Goal: Task Accomplishment & Management: Manage account settings

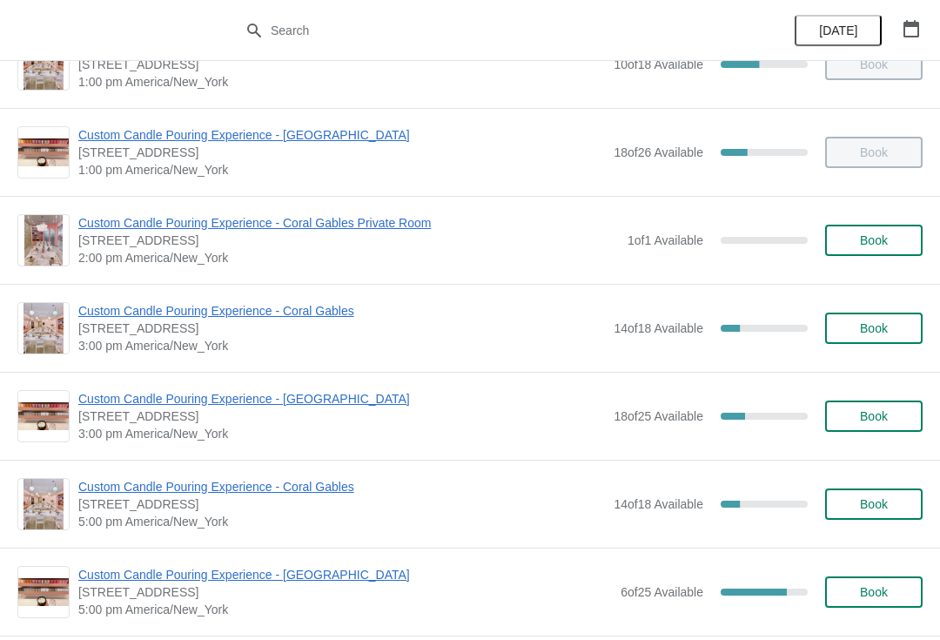
scroll to position [405, 0]
click at [98, 397] on span "Custom Candle Pouring Experience - [GEOGRAPHIC_DATA]" at bounding box center [341, 397] width 527 height 17
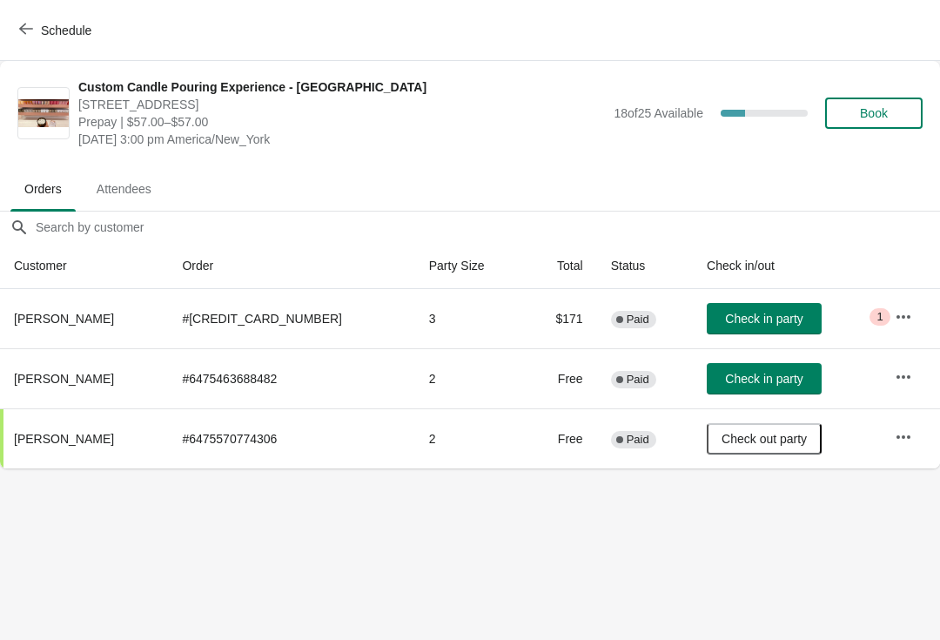
click at [714, 310] on button "Check in party" at bounding box center [764, 318] width 115 height 31
click at [30, 28] on icon "button" at bounding box center [26, 29] width 14 height 14
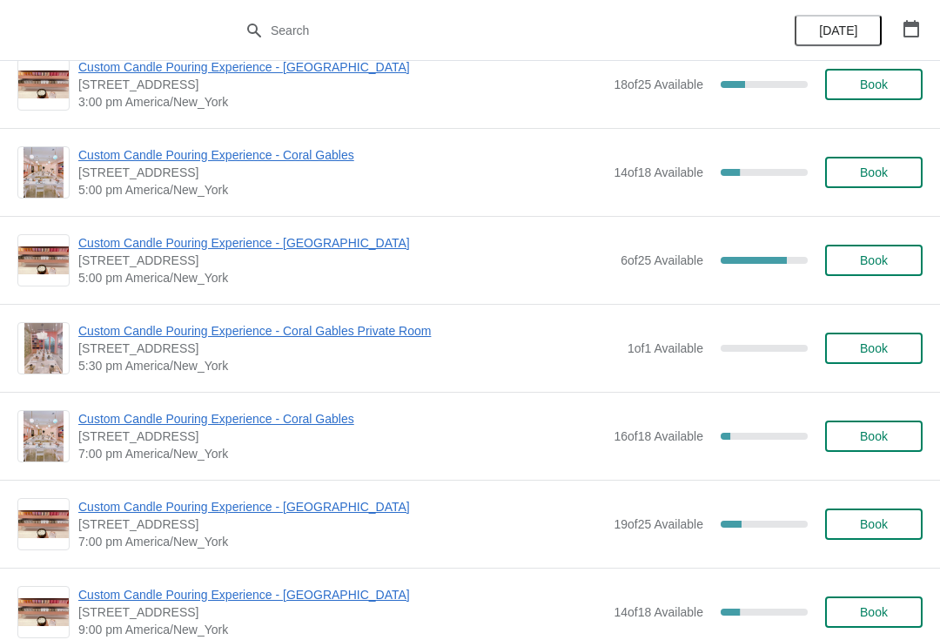
scroll to position [701, 0]
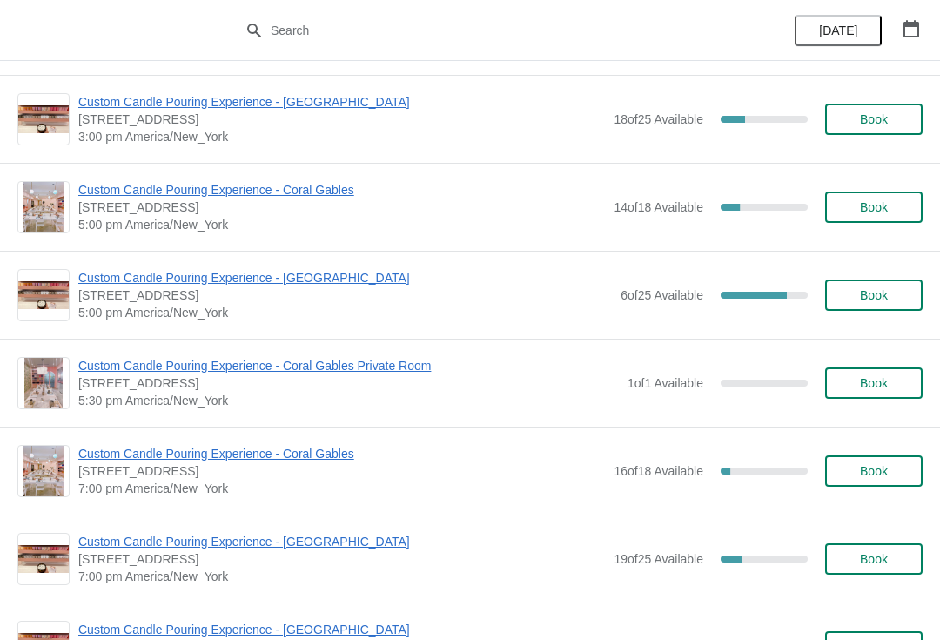
click at [100, 272] on span "Custom Candle Pouring Experience - [GEOGRAPHIC_DATA]" at bounding box center [345, 277] width 534 height 17
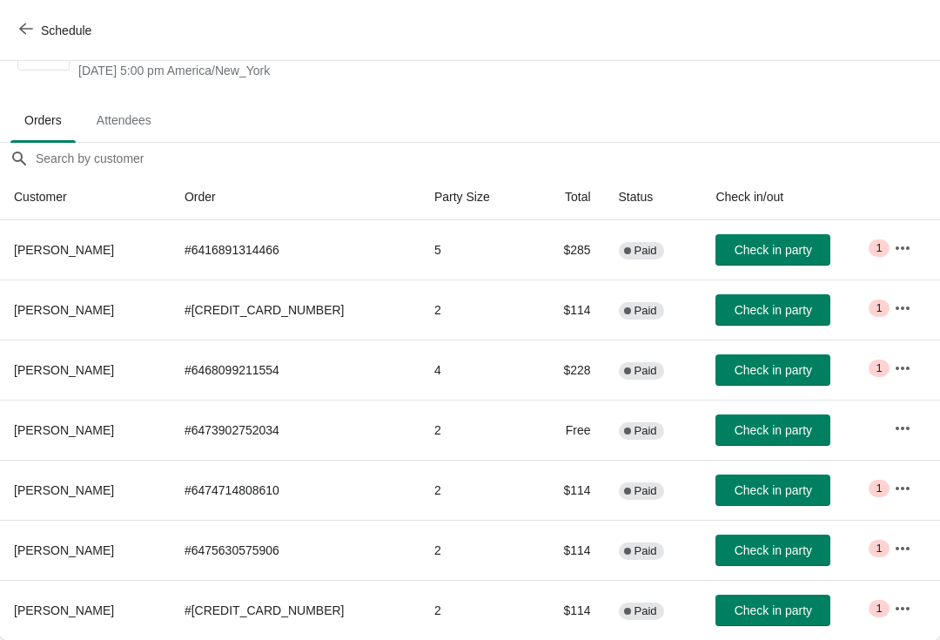
scroll to position [69, 0]
click at [44, 24] on span "Schedule" at bounding box center [66, 31] width 50 height 14
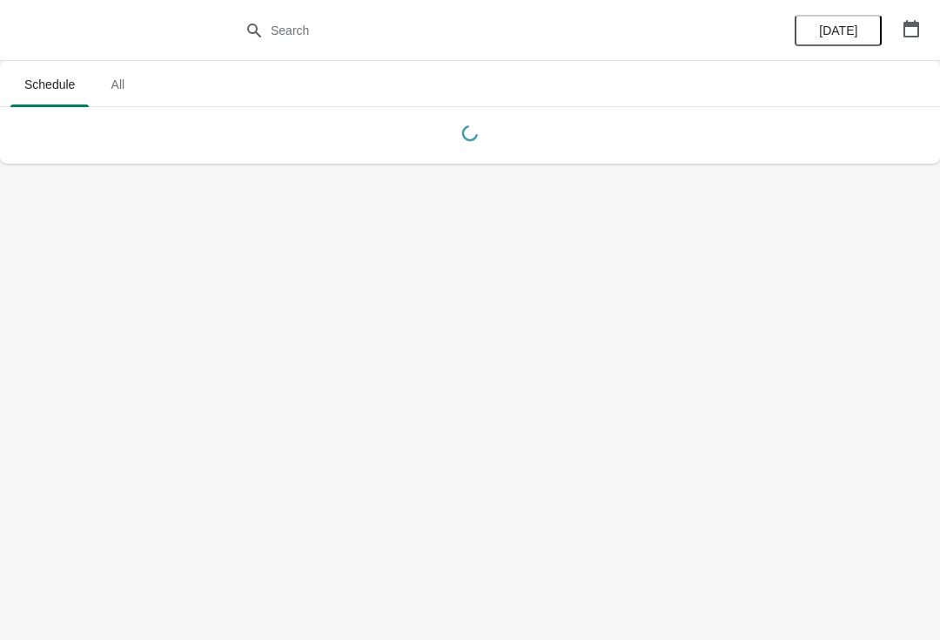
scroll to position [0, 0]
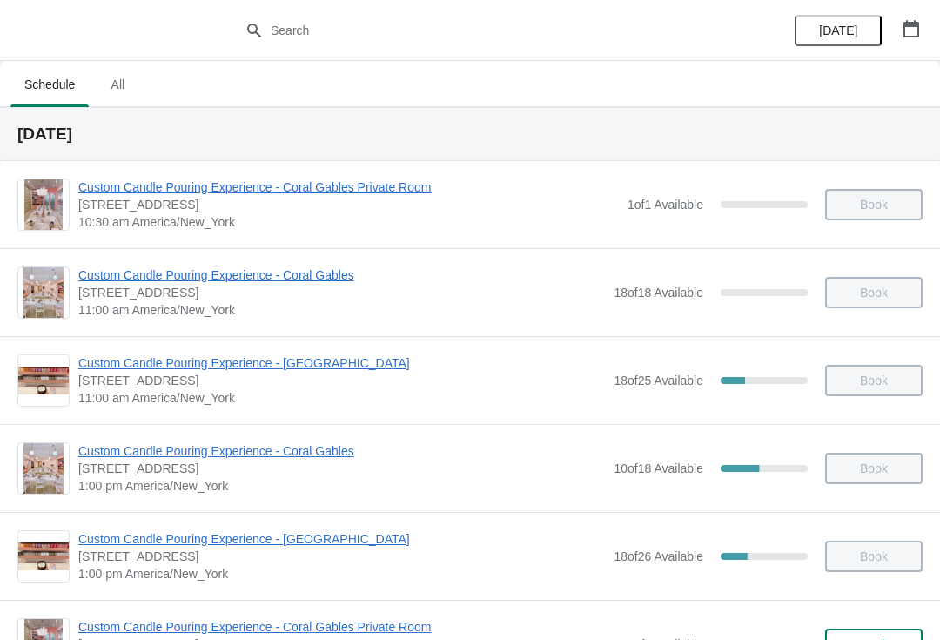
click at [904, 42] on button "button" at bounding box center [911, 28] width 31 height 31
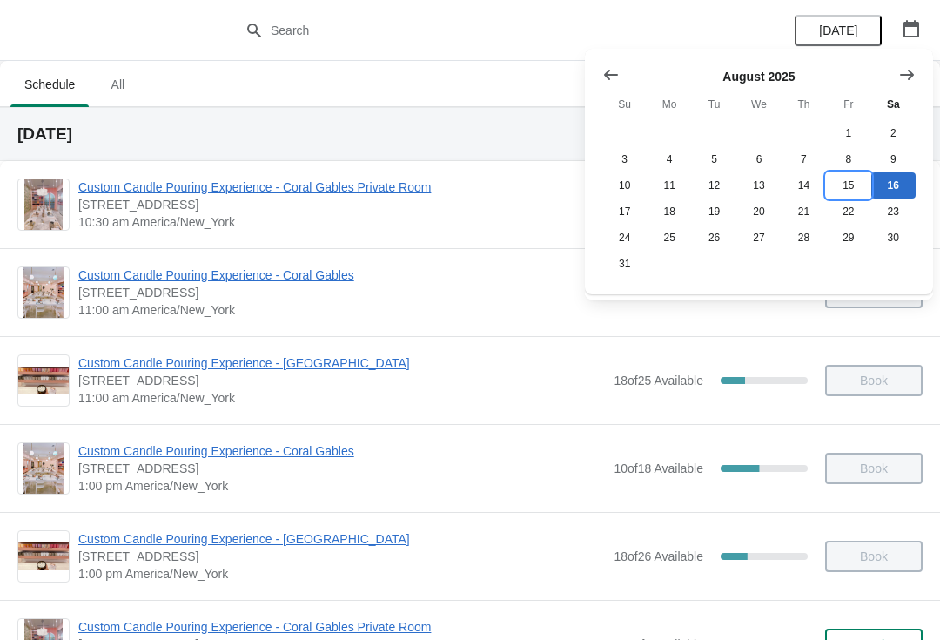
click at [834, 185] on button "15" at bounding box center [848, 185] width 44 height 26
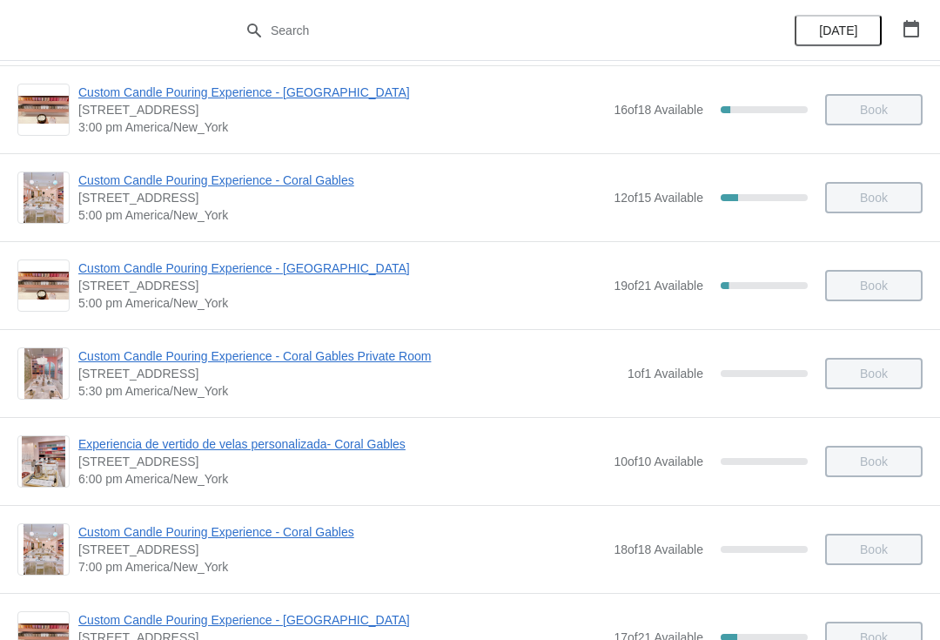
scroll to position [697, 0]
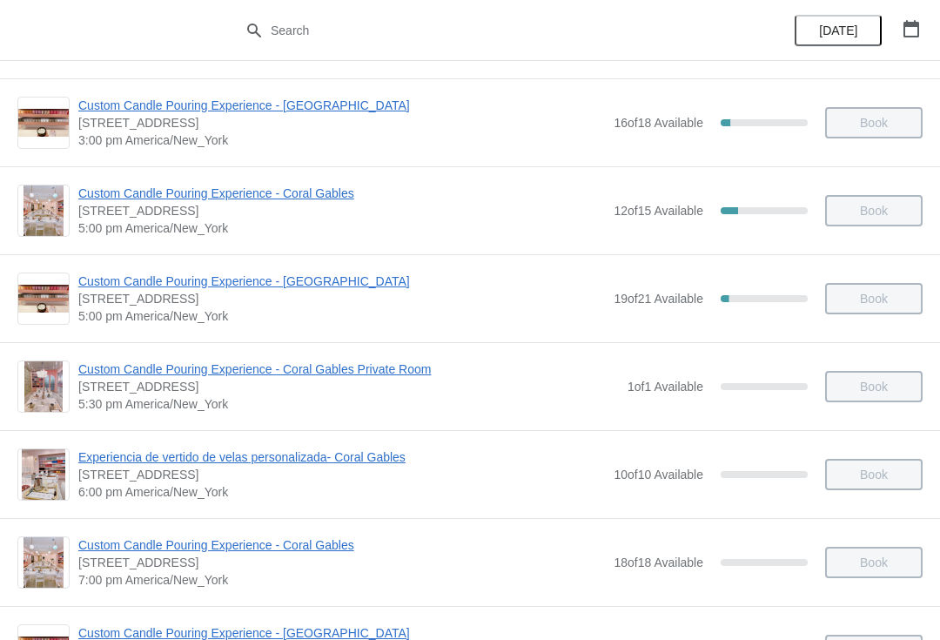
click at [107, 285] on span "Custom Candle Pouring Experience - [GEOGRAPHIC_DATA]" at bounding box center [341, 280] width 527 height 17
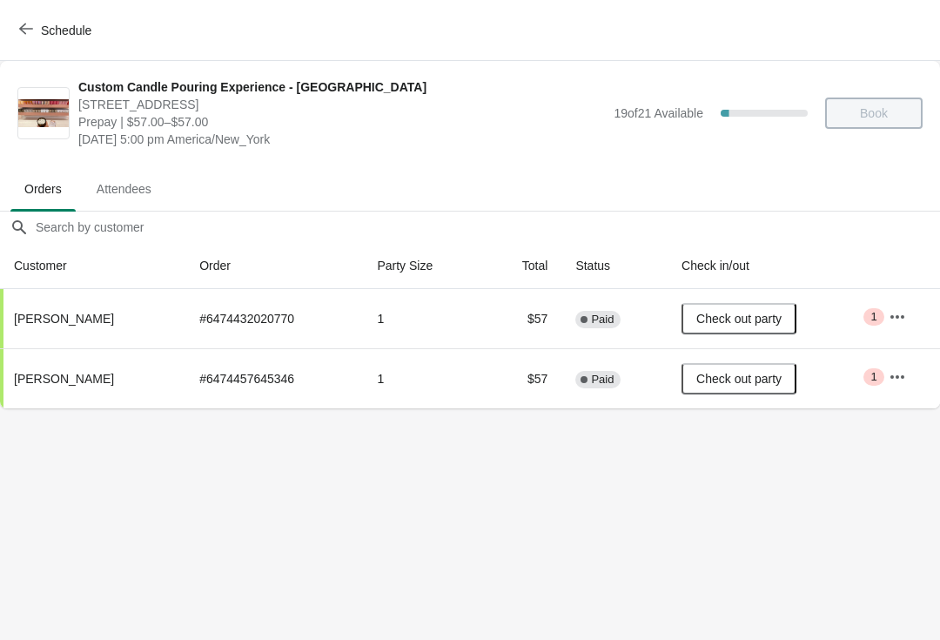
click at [16, 42] on button "Schedule" at bounding box center [57, 30] width 97 height 31
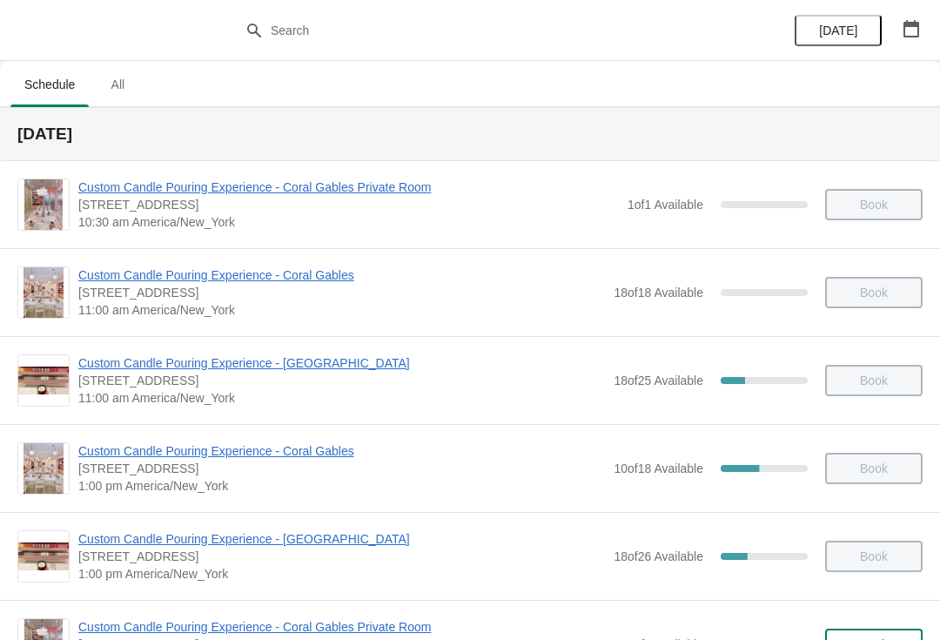
click at [900, 31] on button "button" at bounding box center [911, 28] width 31 height 31
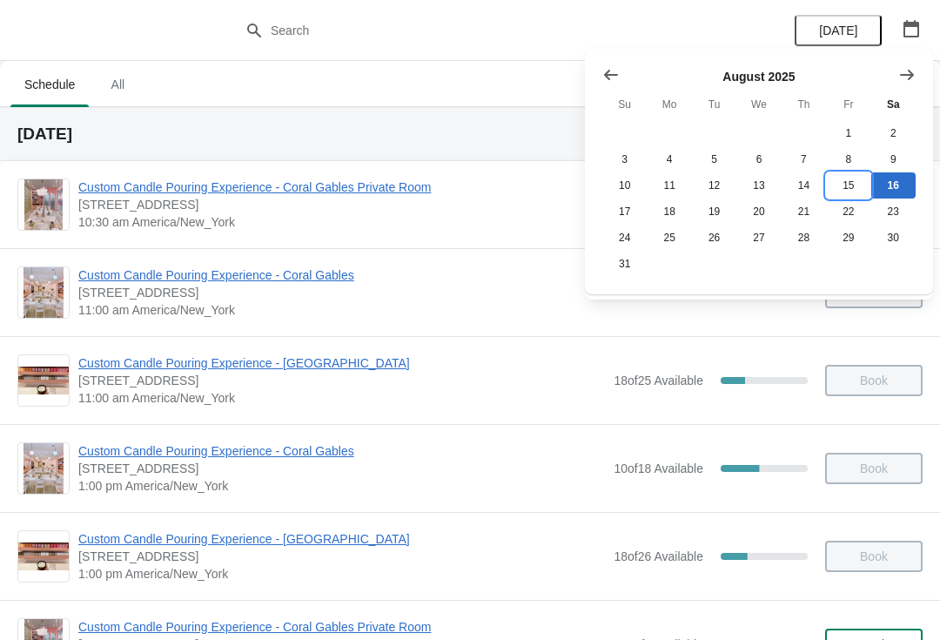
click at [847, 183] on button "15" at bounding box center [848, 185] width 44 height 26
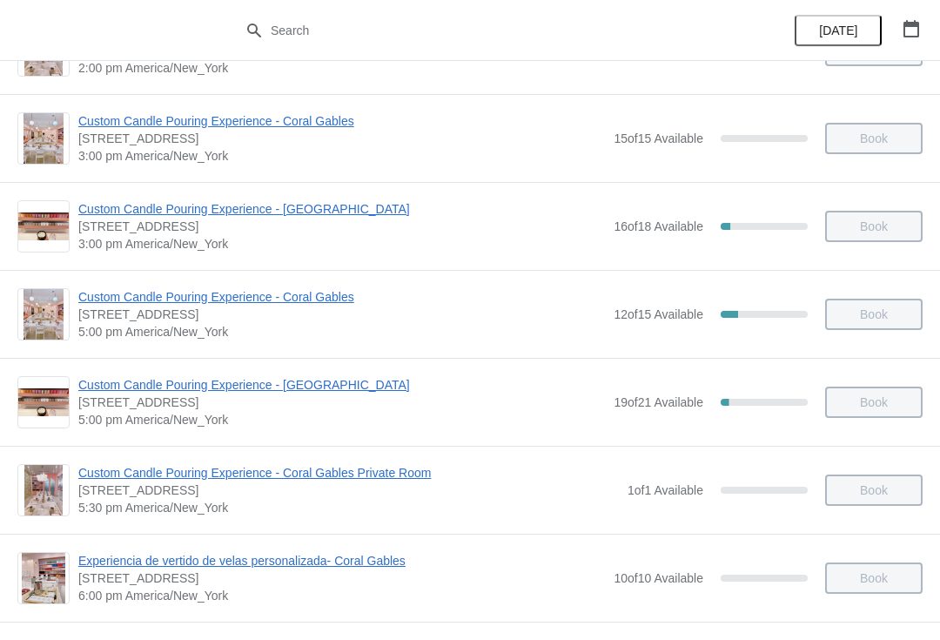
scroll to position [612, 0]
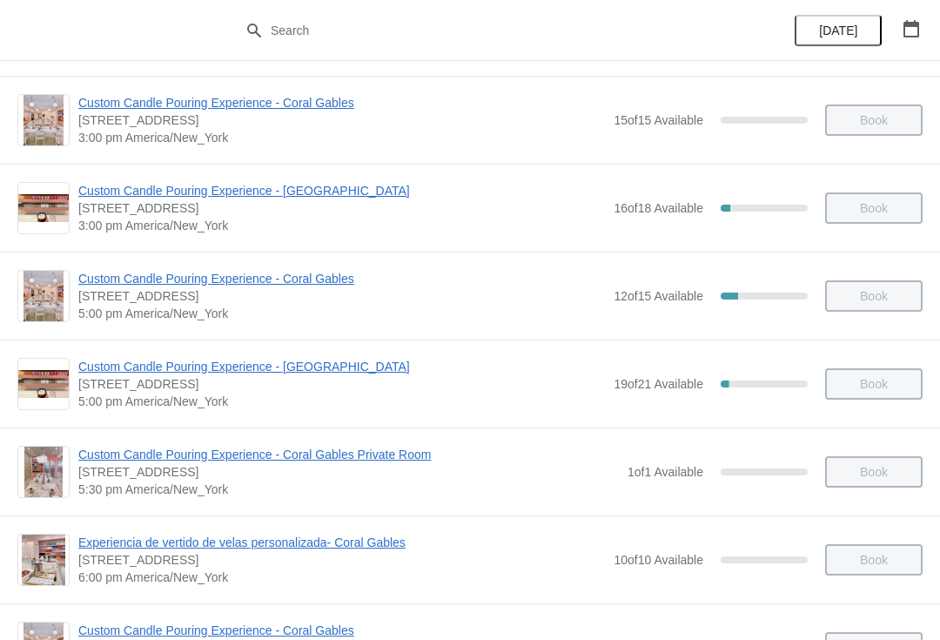
click at [89, 280] on span "Custom Candle Pouring Experience - Coral Gables" at bounding box center [341, 278] width 527 height 17
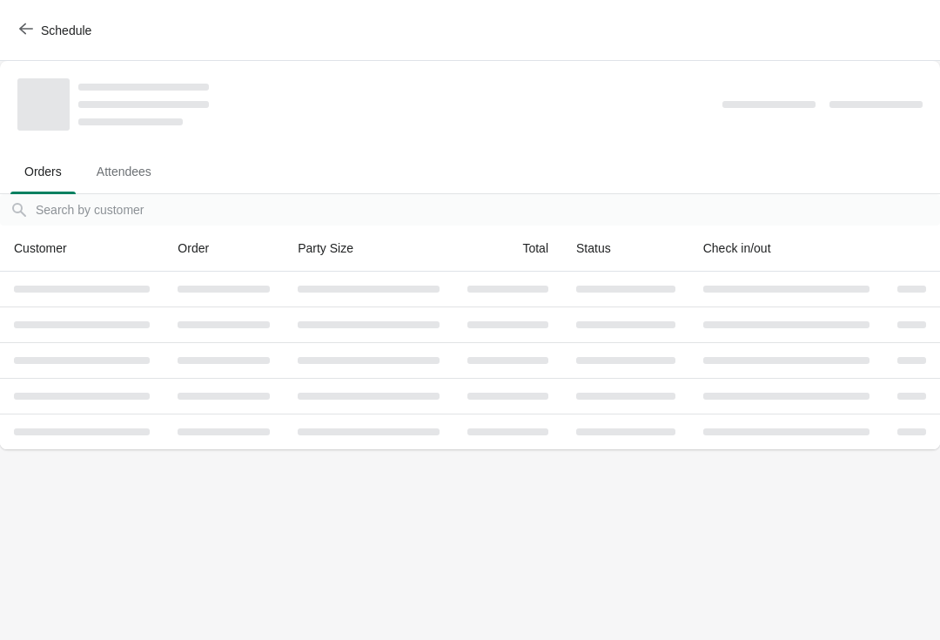
scroll to position [0, 0]
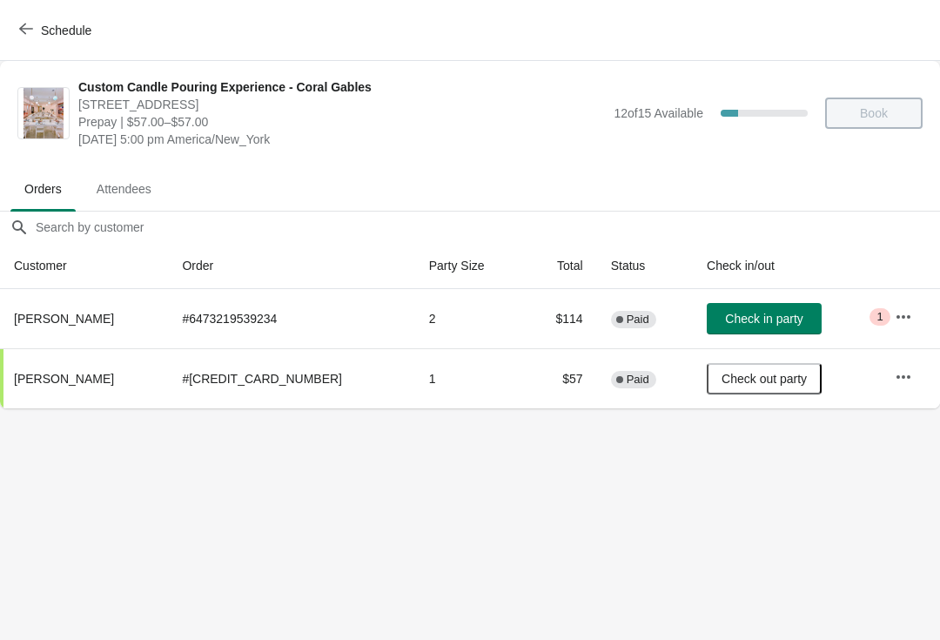
click at [889, 326] on button "button" at bounding box center [903, 316] width 31 height 31
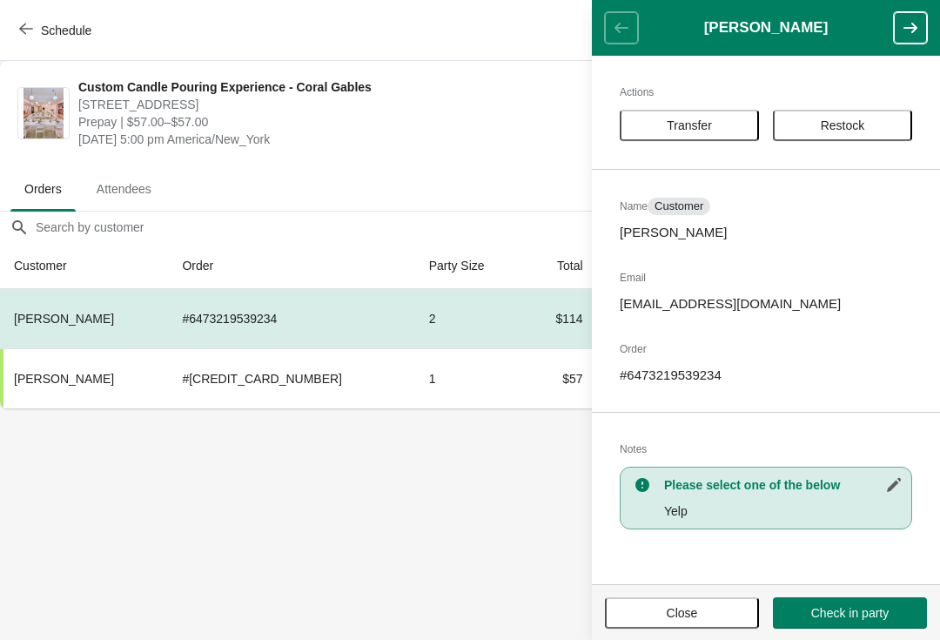
click at [677, 124] on span "Transfer" at bounding box center [689, 125] width 45 height 14
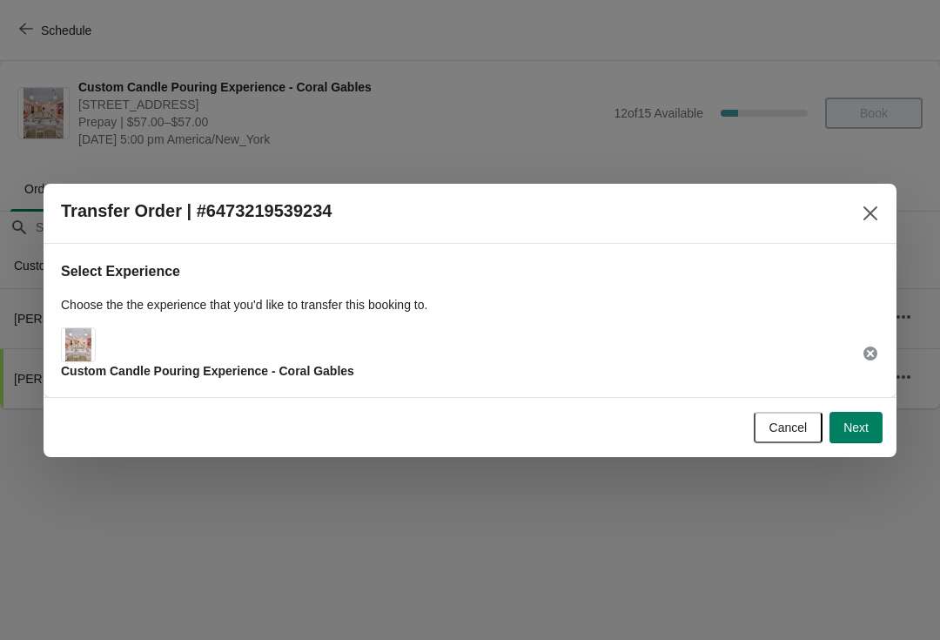
click at [853, 439] on button "Next" at bounding box center [855, 427] width 53 height 31
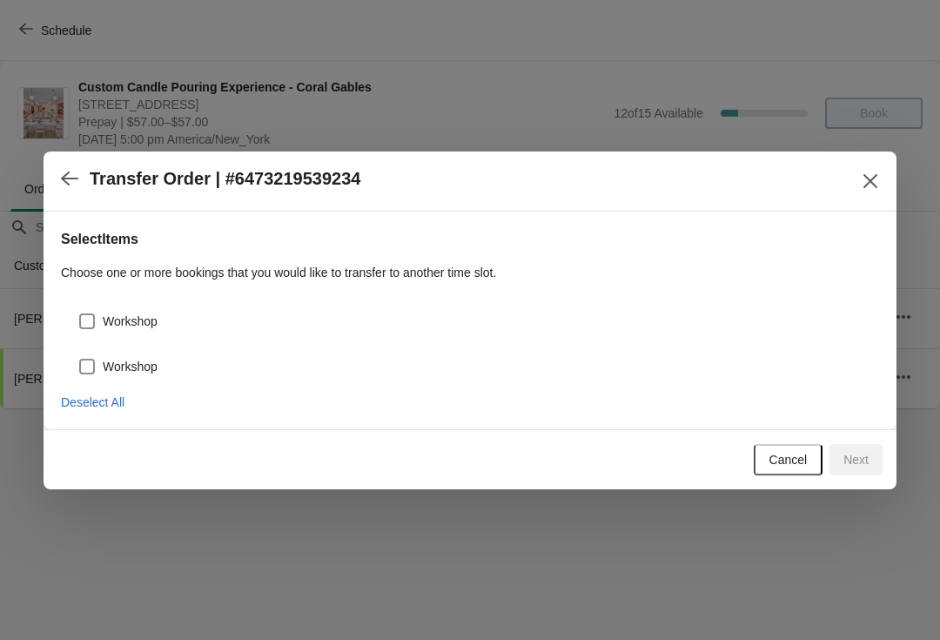
click at [98, 299] on div "Workshop" at bounding box center [470, 314] width 818 height 38
click at [95, 313] on span at bounding box center [86, 320] width 17 height 17
click at [80, 313] on input "Workshop" at bounding box center [79, 313] width 1 height 1
checkbox input "true"
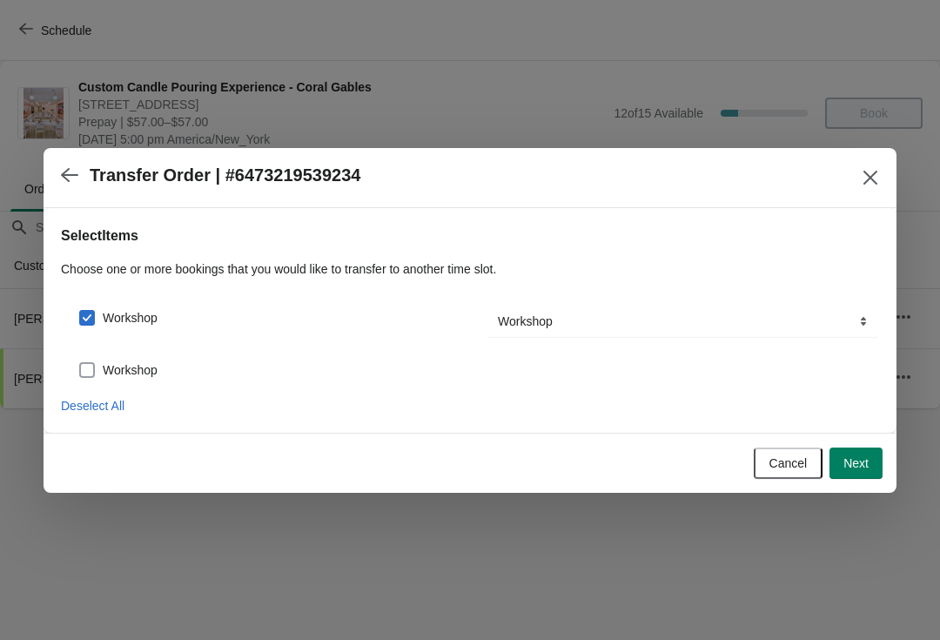
click at [99, 359] on label "Workshop" at bounding box center [117, 370] width 79 height 24
click at [80, 362] on input "Workshop" at bounding box center [79, 362] width 1 height 1
checkbox input "true"
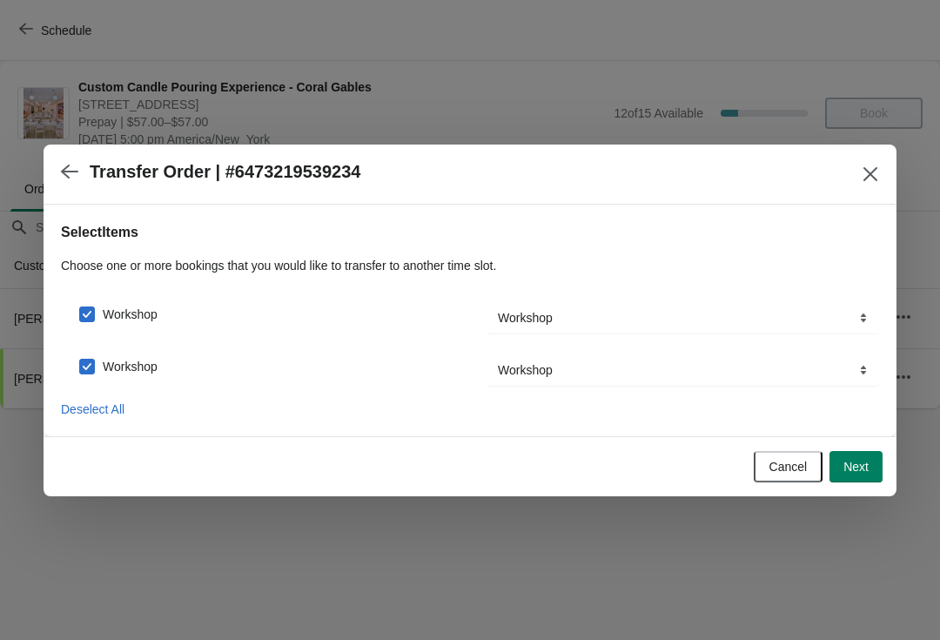
click at [859, 456] on button "Next" at bounding box center [855, 466] width 53 height 31
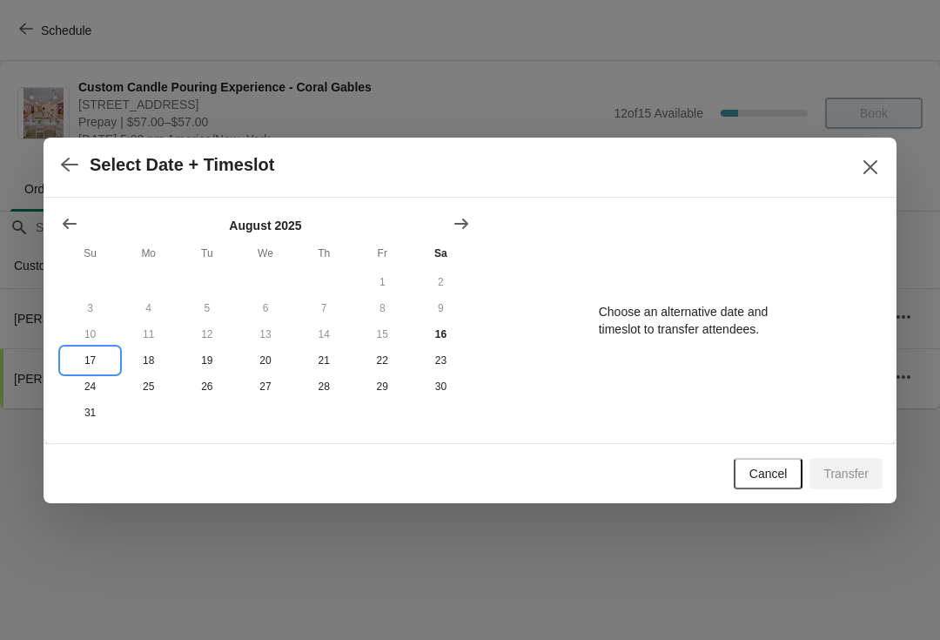
click at [84, 359] on button "17" at bounding box center [90, 360] width 58 height 26
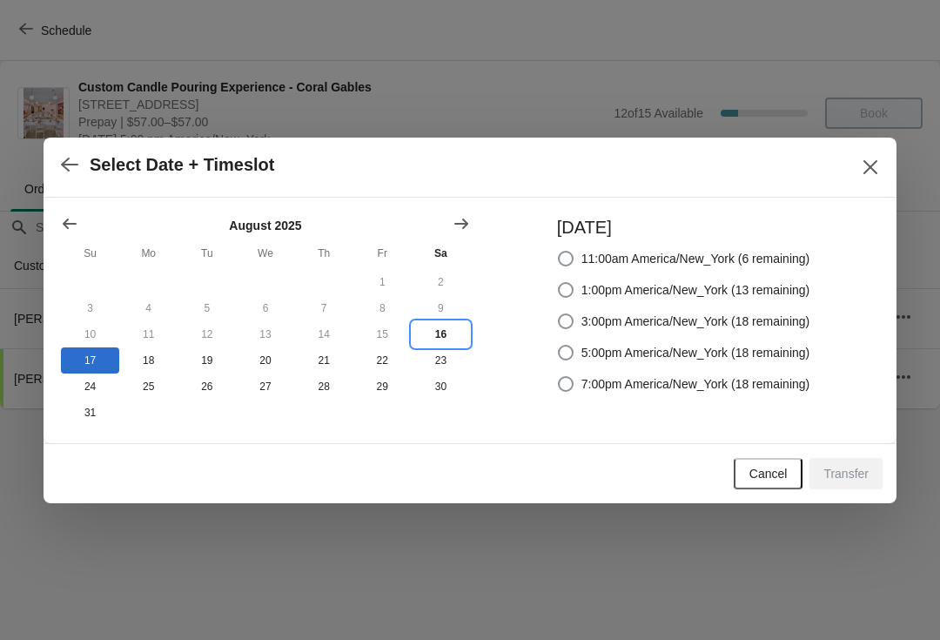
click at [450, 330] on button "16" at bounding box center [441, 334] width 58 height 26
click at [79, 175] on button "button" at bounding box center [69, 165] width 31 height 34
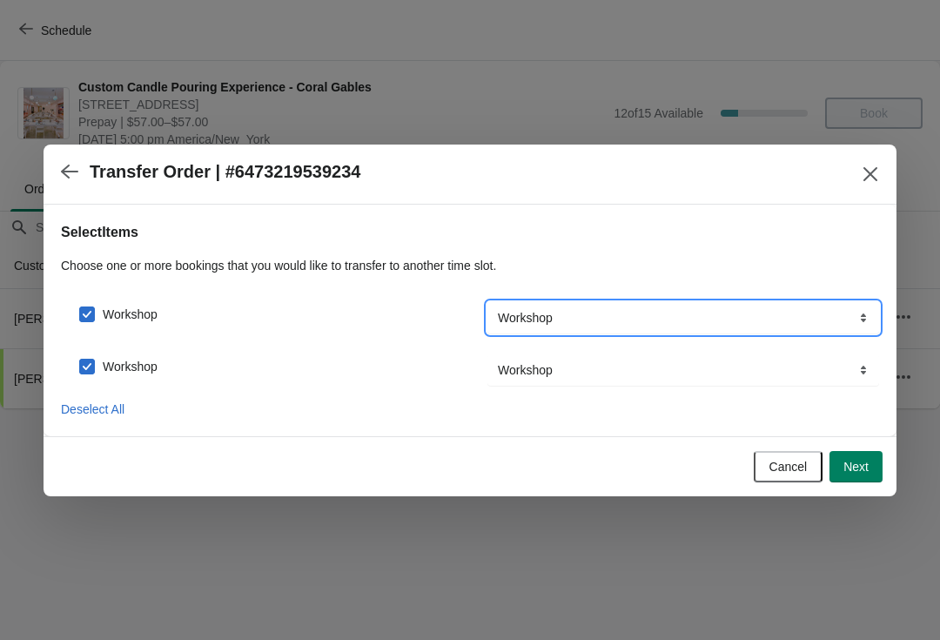
click at [547, 318] on select "Workshop" at bounding box center [683, 317] width 392 height 31
click at [77, 178] on icon "button" at bounding box center [69, 171] width 17 height 17
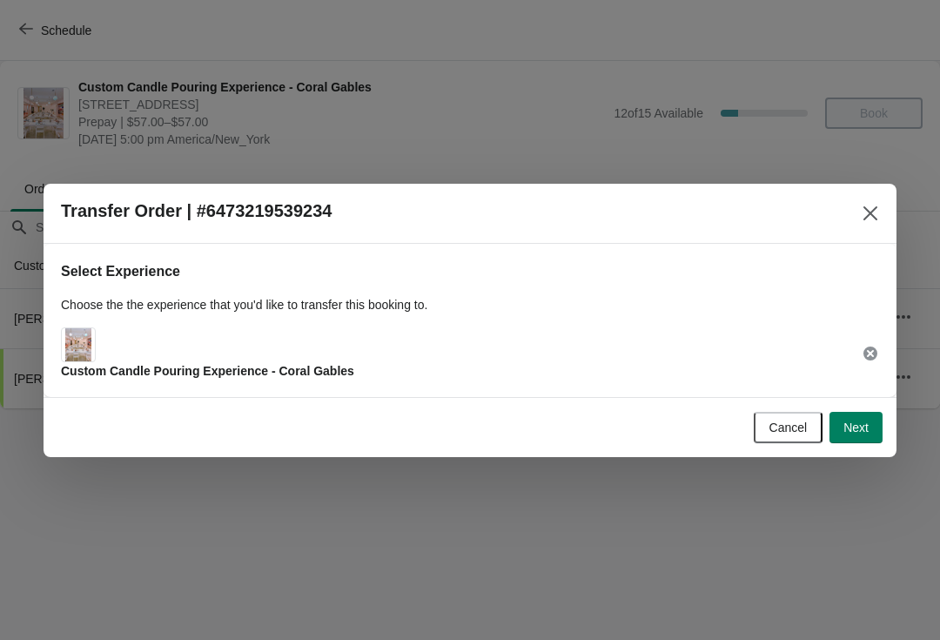
click at [124, 384] on div "Select Experience Choose the the experience that you'd like to transfer this bo…" at bounding box center [470, 320] width 853 height 153
click at [861, 360] on div "Custom Candle Pouring Experience - Coral Gables" at bounding box center [470, 353] width 818 height 52
click at [874, 353] on icon at bounding box center [870, 353] width 14 height 14
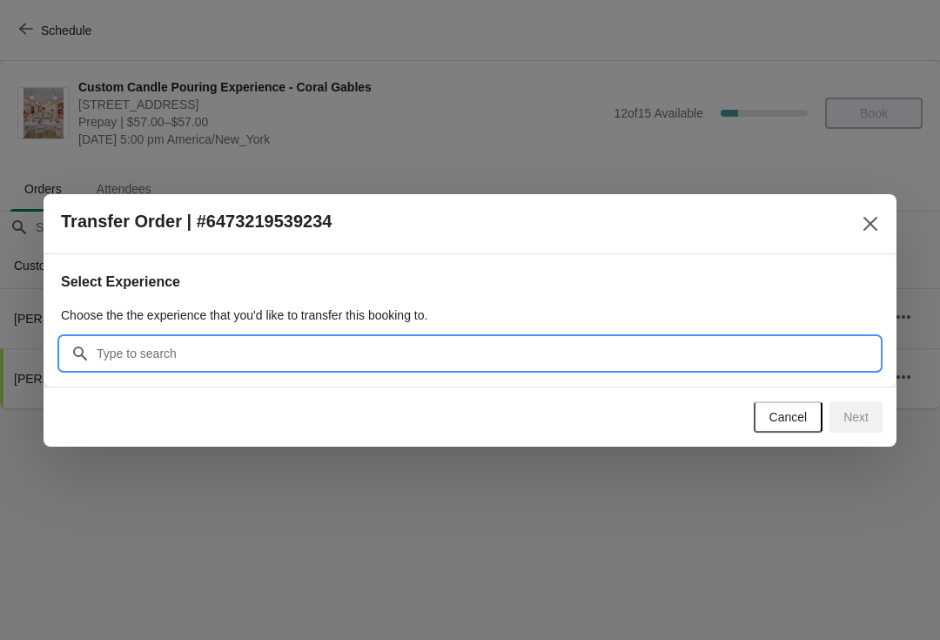
click at [171, 345] on input "Search" at bounding box center [487, 353] width 783 height 31
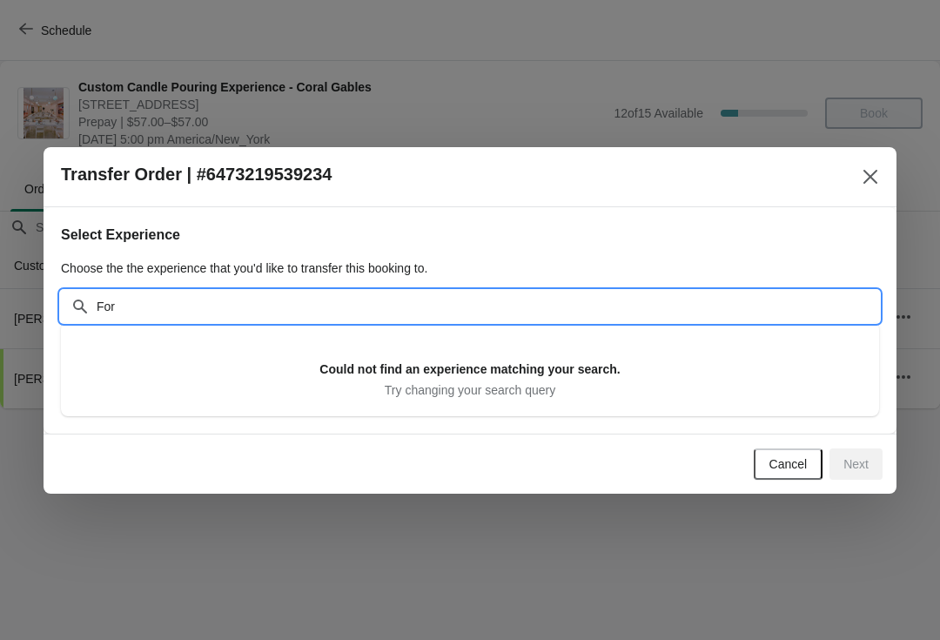
type input "Fort"
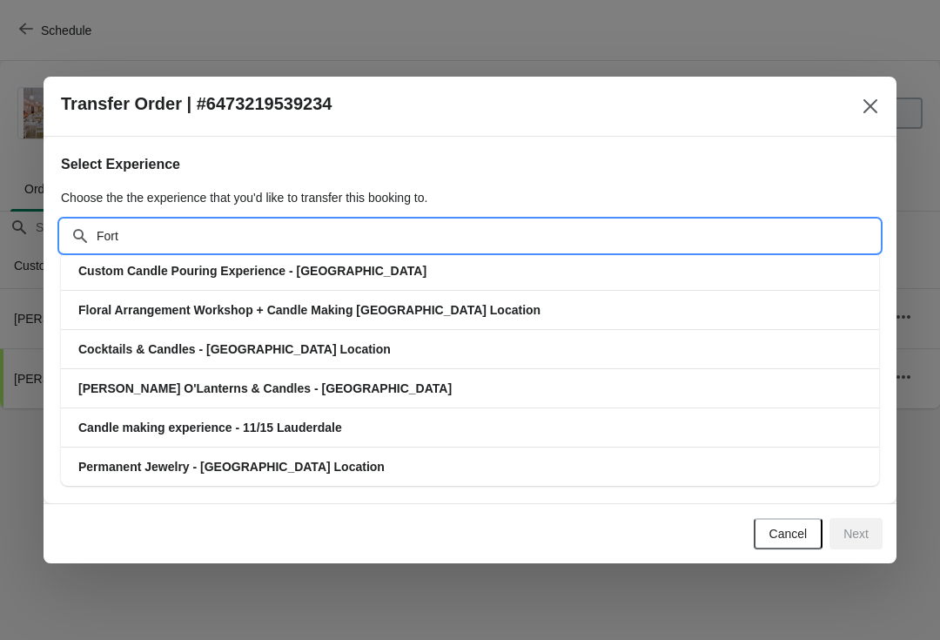
click at [90, 266] on span "Custom Candle Pouring Experience - [GEOGRAPHIC_DATA]" at bounding box center [252, 271] width 348 height 14
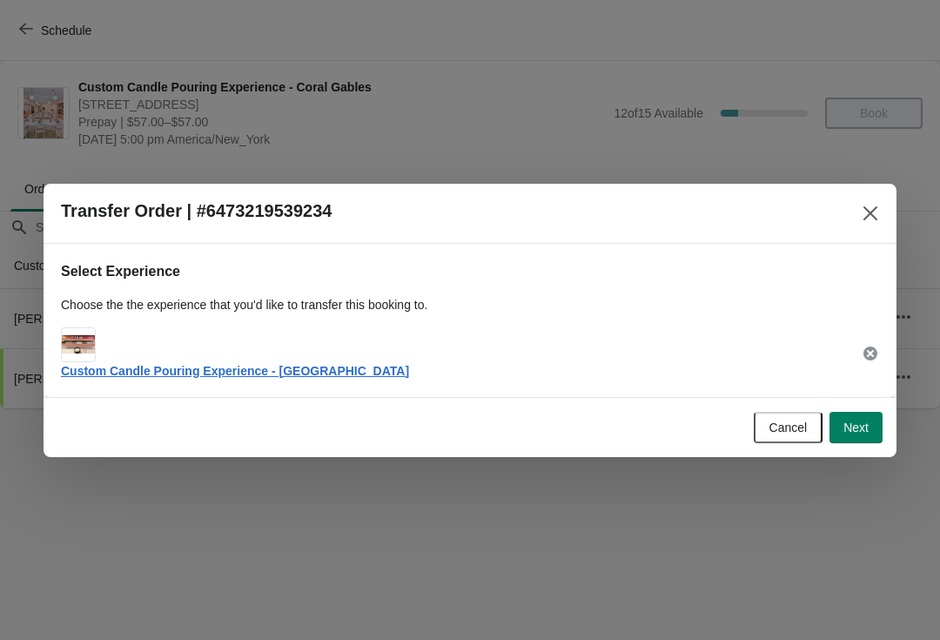
click at [857, 420] on span "Next" at bounding box center [855, 427] width 25 height 14
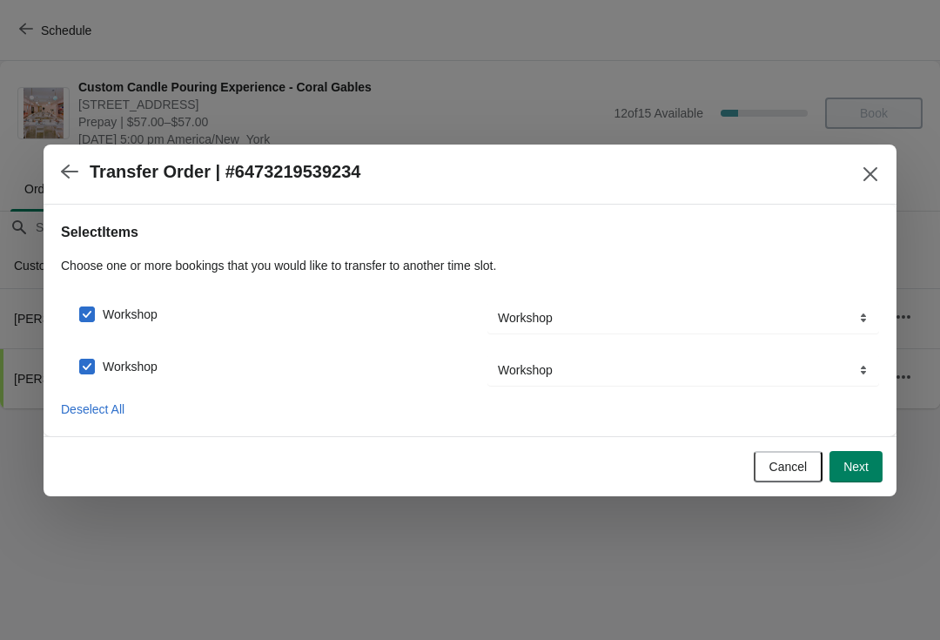
click at [857, 472] on span "Next" at bounding box center [855, 467] width 25 height 14
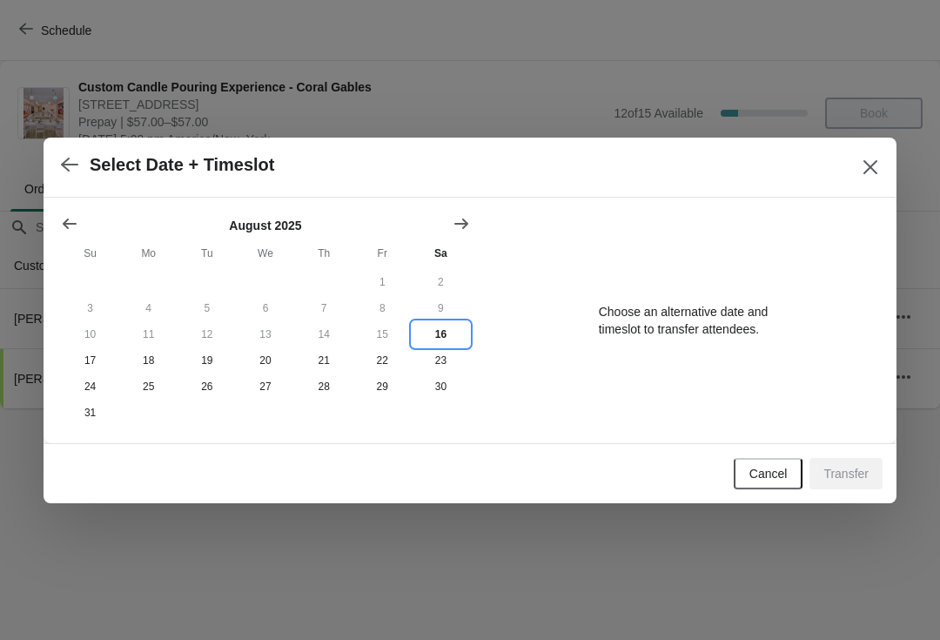
click at [444, 321] on button "16" at bounding box center [441, 334] width 58 height 26
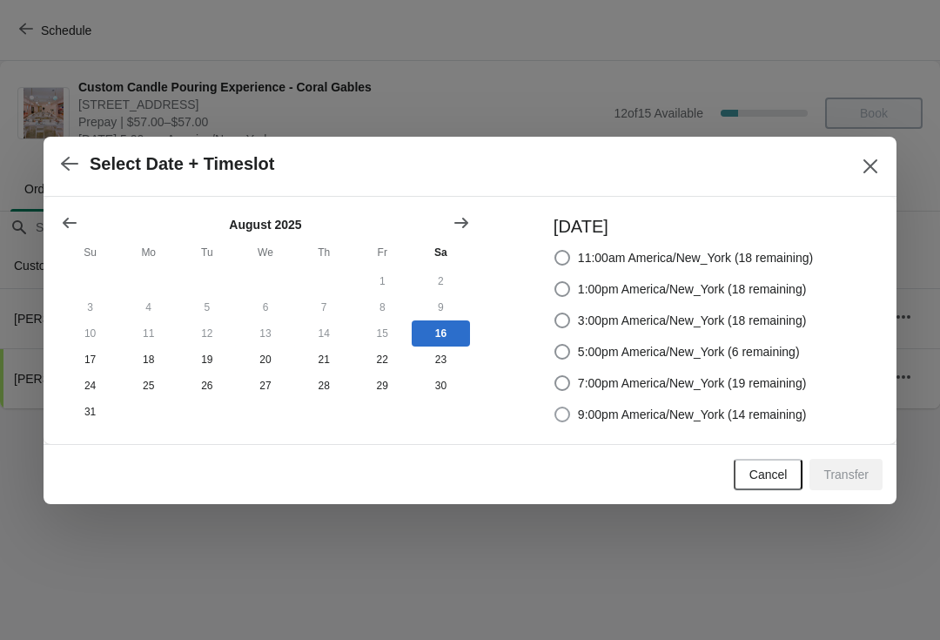
click at [571, 402] on label "9:00pm America/New_York (14 remaining)" at bounding box center [680, 414] width 253 height 24
click at [555, 406] on input "9:00pm America/New_York (14 remaining)" at bounding box center [554, 406] width 1 height 1
radio input "true"
click at [841, 470] on span "Transfer" at bounding box center [845, 474] width 45 height 14
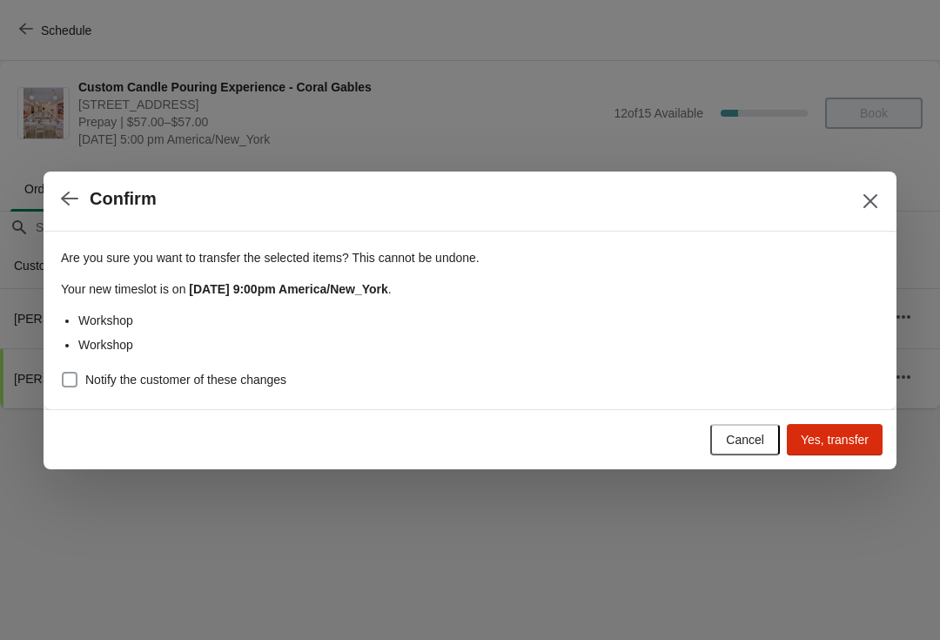
click at [74, 376] on span at bounding box center [70, 380] width 16 height 16
click at [63, 373] on input "Notify the customer of these changes" at bounding box center [62, 372] width 1 height 1
checkbox input "true"
click at [815, 442] on span "Yes, transfer" at bounding box center [835, 440] width 68 height 14
